Goal: Complete application form

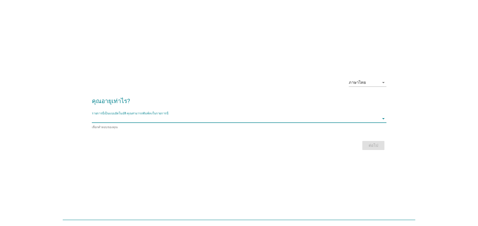
click at [146, 118] on input "รายการนี้เป็นแบบอัตโนมัติ คุณสามารถพิมพ์ลงในรายการนี้" at bounding box center [235, 119] width 287 height 8
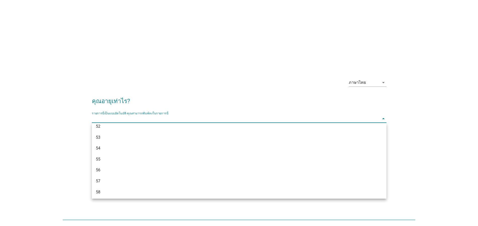
scroll to position [351, 0]
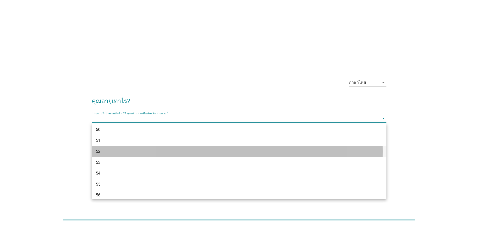
click at [118, 149] on div "52" at bounding box center [227, 151] width 263 height 6
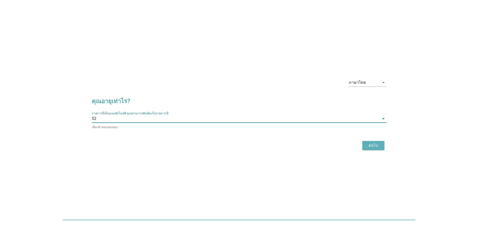
click at [374, 144] on div "ต่อไป" at bounding box center [373, 145] width 14 height 6
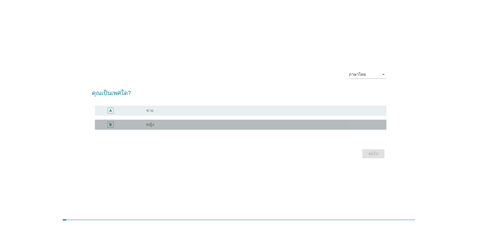
click at [109, 126] on div "B" at bounding box center [111, 125] width 6 height 6
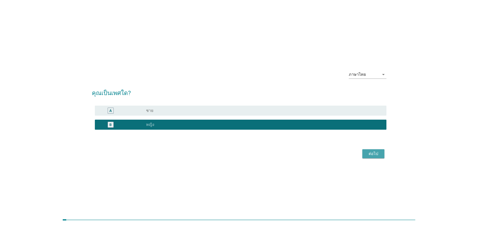
click at [378, 154] on div "ต่อไป" at bounding box center [373, 154] width 14 height 6
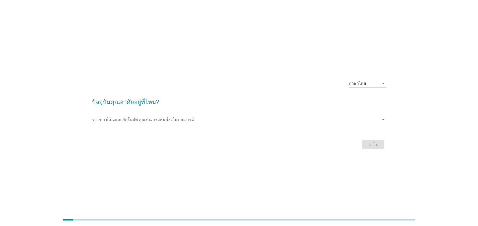
click at [195, 118] on input "รายการนี้เป็นแบบอัตโนมัติ คุณสามารถพิมพ์ลงในรายการนี้" at bounding box center [235, 120] width 287 height 8
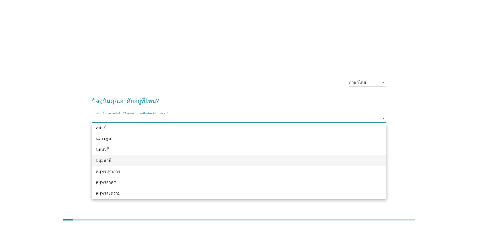
scroll to position [477, 0]
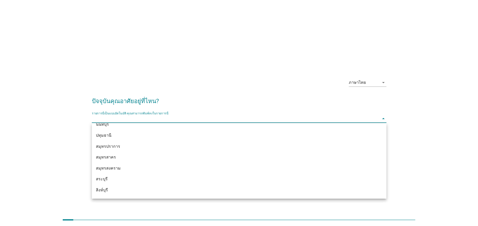
click at [113, 145] on div "สมุทรปราการ" at bounding box center [227, 146] width 263 height 6
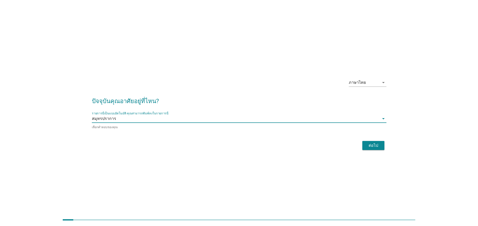
click at [375, 145] on div "ต่อไป" at bounding box center [373, 145] width 14 height 6
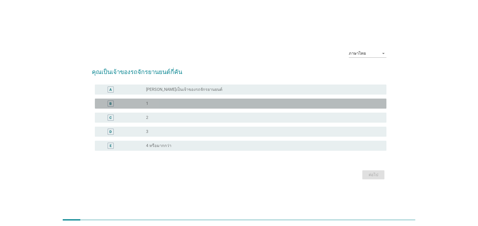
click at [135, 103] on div "B" at bounding box center [122, 104] width 47 height 6
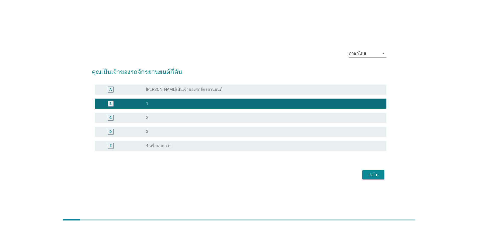
click at [372, 175] on div "ต่อไป" at bounding box center [373, 175] width 14 height 6
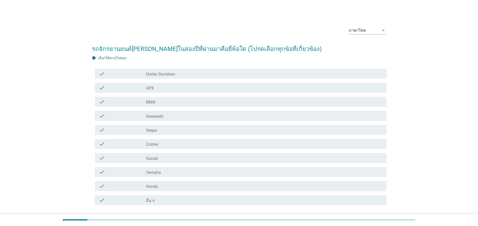
scroll to position [25, 0]
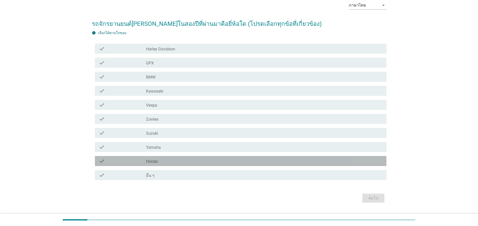
click at [171, 160] on div "check_box_outline_blank Honda" at bounding box center [264, 161] width 236 height 6
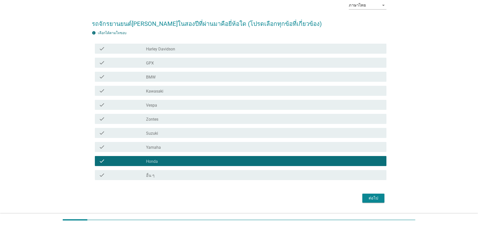
click at [373, 197] on div "ต่อไป" at bounding box center [373, 198] width 14 height 6
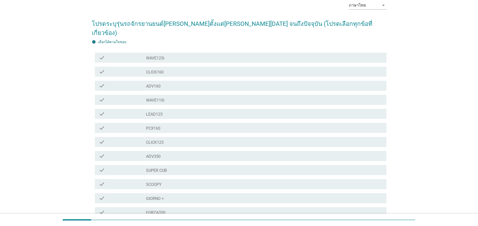
scroll to position [0, 0]
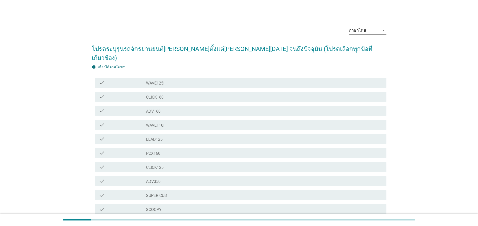
click at [177, 164] on div "check_box_outline_blank CLICK125" at bounding box center [264, 167] width 236 height 6
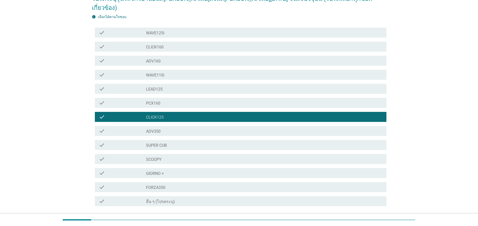
scroll to position [75, 0]
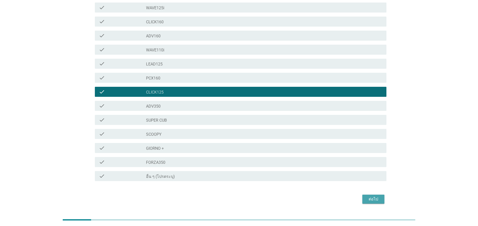
click at [373, 196] on div "ต่อไป" at bounding box center [373, 199] width 14 height 6
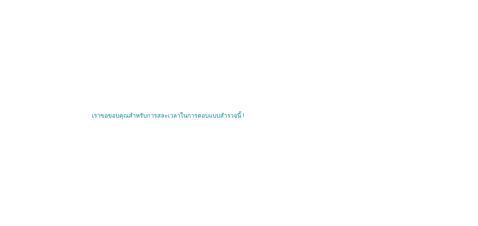
scroll to position [0, 0]
